Goal: Information Seeking & Learning: Learn about a topic

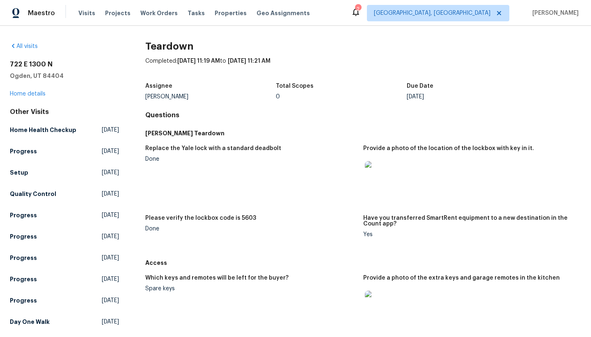
click at [363, 172] on div at bounding box center [378, 174] width 30 height 36
click at [369, 173] on img at bounding box center [378, 174] width 26 height 26
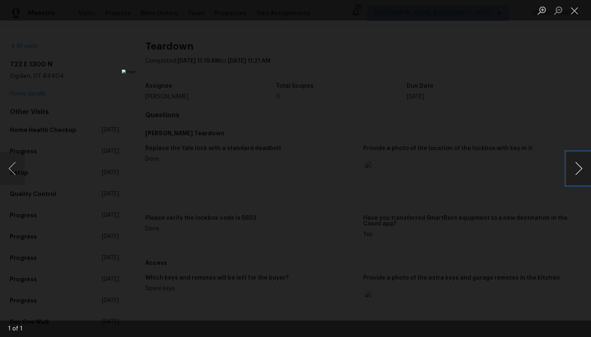
click at [580, 168] on button "Next image" at bounding box center [578, 168] width 25 height 33
click at [577, 15] on button "Close lightbox" at bounding box center [574, 10] width 16 height 14
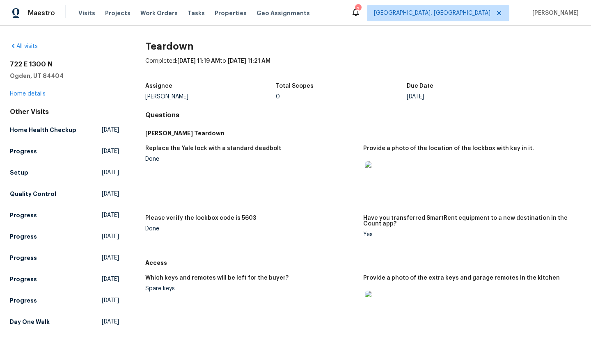
click at [376, 177] on img at bounding box center [378, 174] width 26 height 26
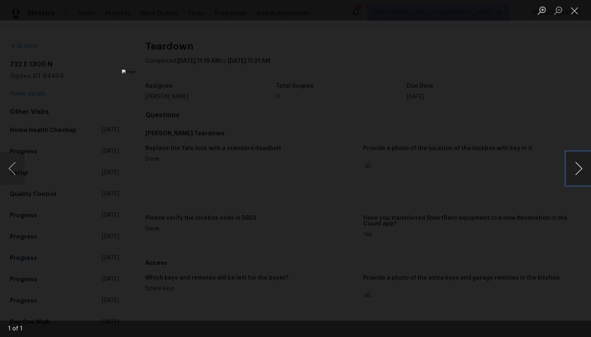
click at [581, 172] on button "Next image" at bounding box center [578, 168] width 25 height 33
click at [22, 163] on button "Previous image" at bounding box center [12, 168] width 25 height 33
click at [574, 11] on button "Close lightbox" at bounding box center [574, 10] width 16 height 14
